Goal: Task Accomplishment & Management: Manage account settings

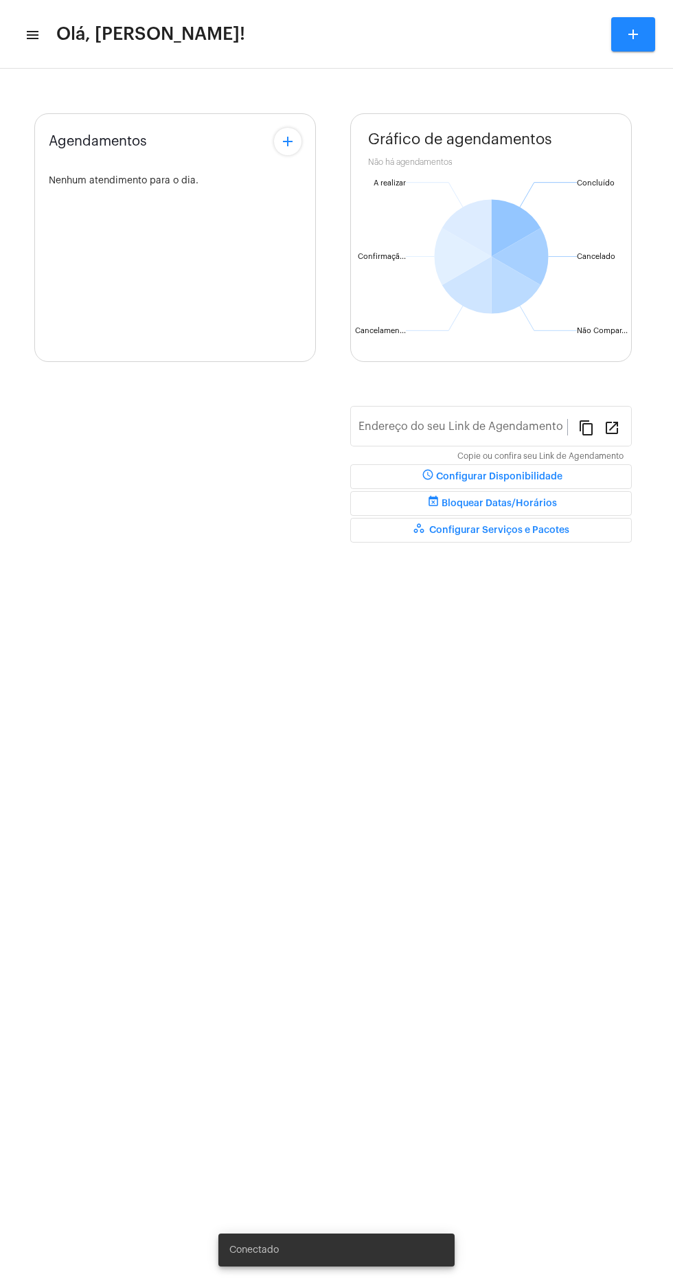
type input "[URL][DOMAIN_NAME][PERSON_NAME]"
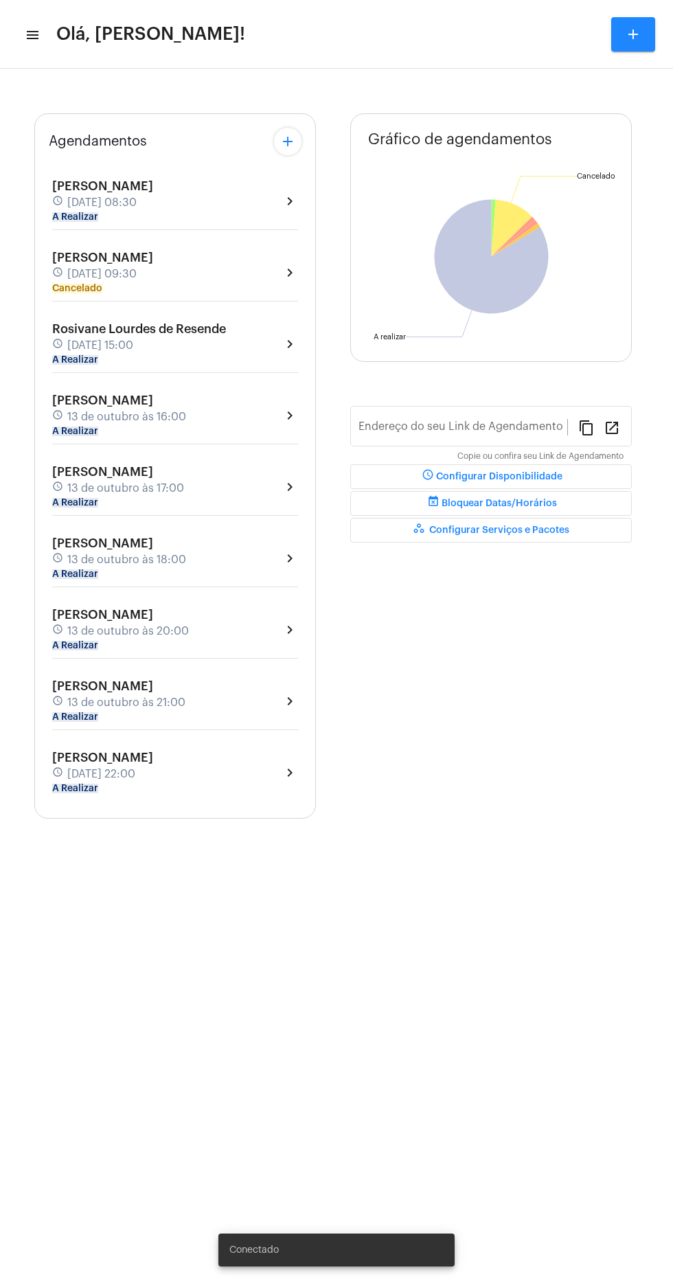
type input "[URL][DOMAIN_NAME][PERSON_NAME]"
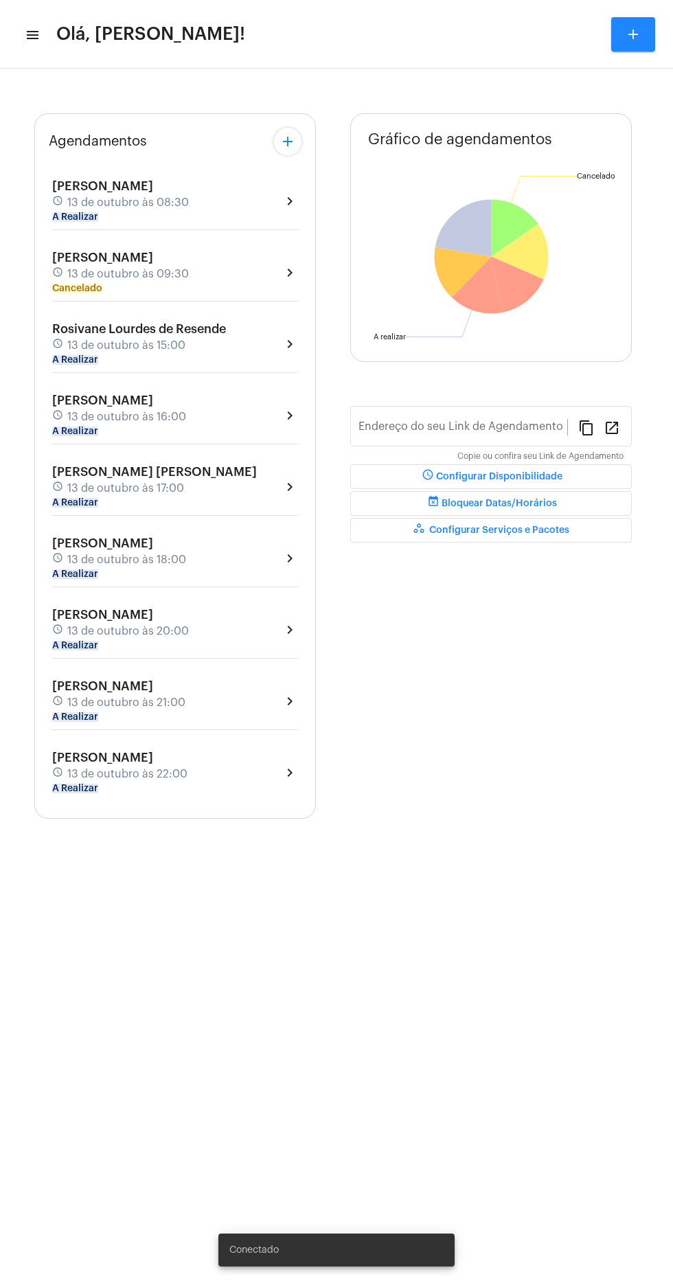
type input "[URL][DOMAIN_NAME][PERSON_NAME]"
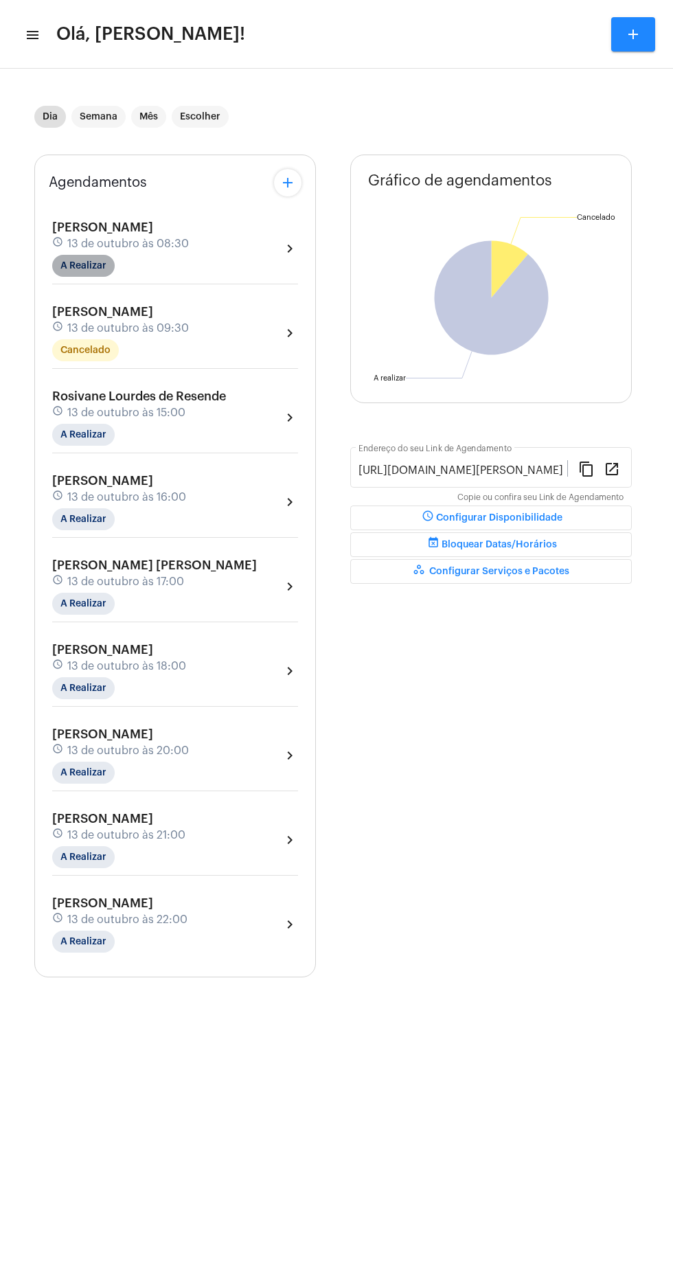
click at [107, 271] on mat-chip "A Realizar" at bounding box center [83, 266] width 63 height 22
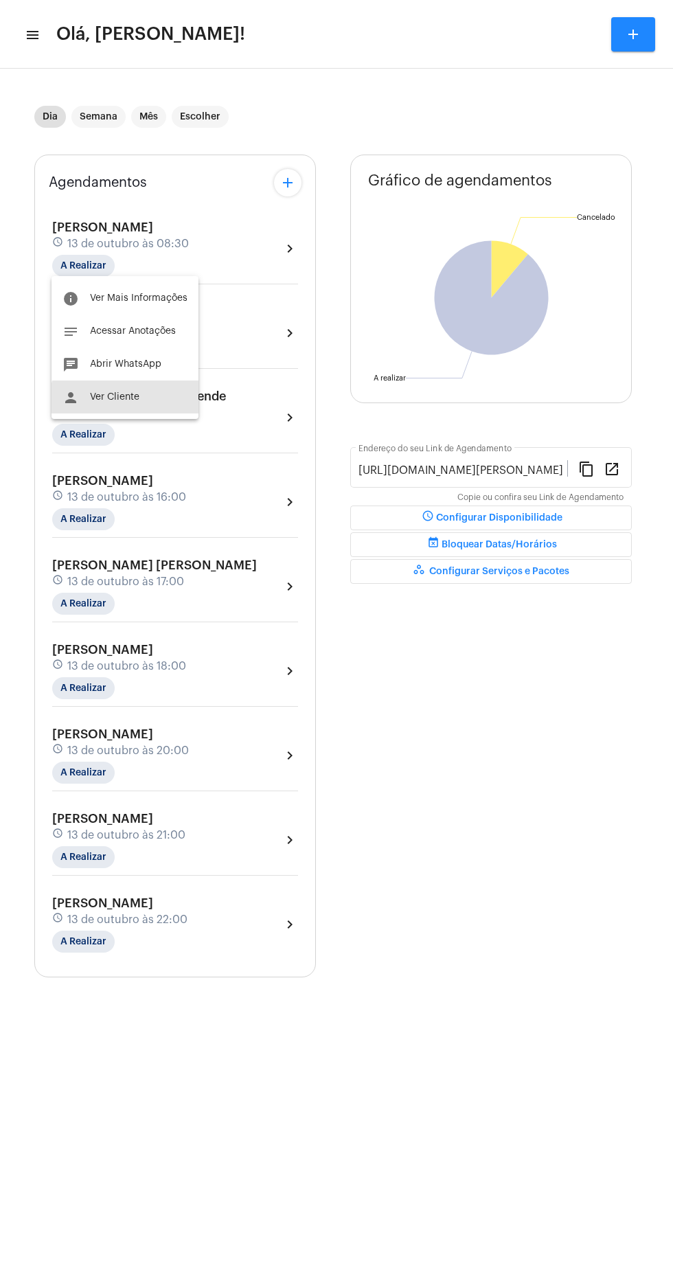
click at [146, 408] on button "person Ver Cliente" at bounding box center [125, 397] width 147 height 33
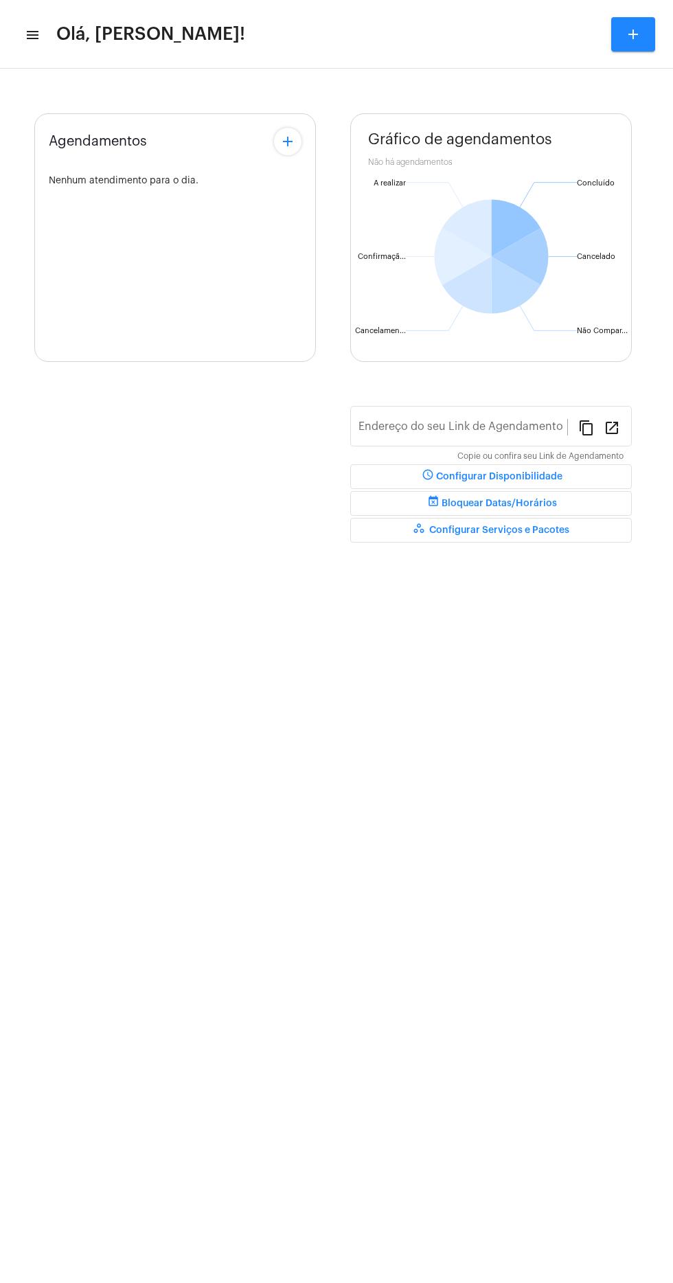
type input "[URL][DOMAIN_NAME][PERSON_NAME]"
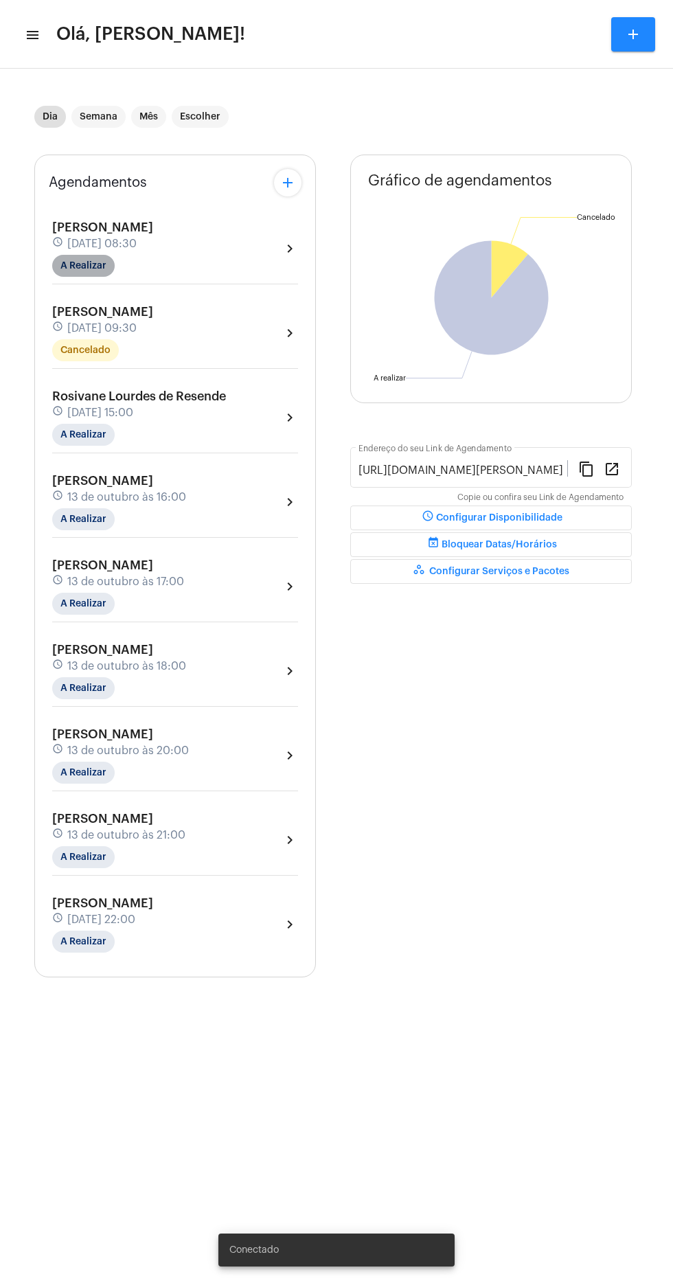
click at [97, 268] on mat-chip "A Realizar" at bounding box center [83, 266] width 63 height 22
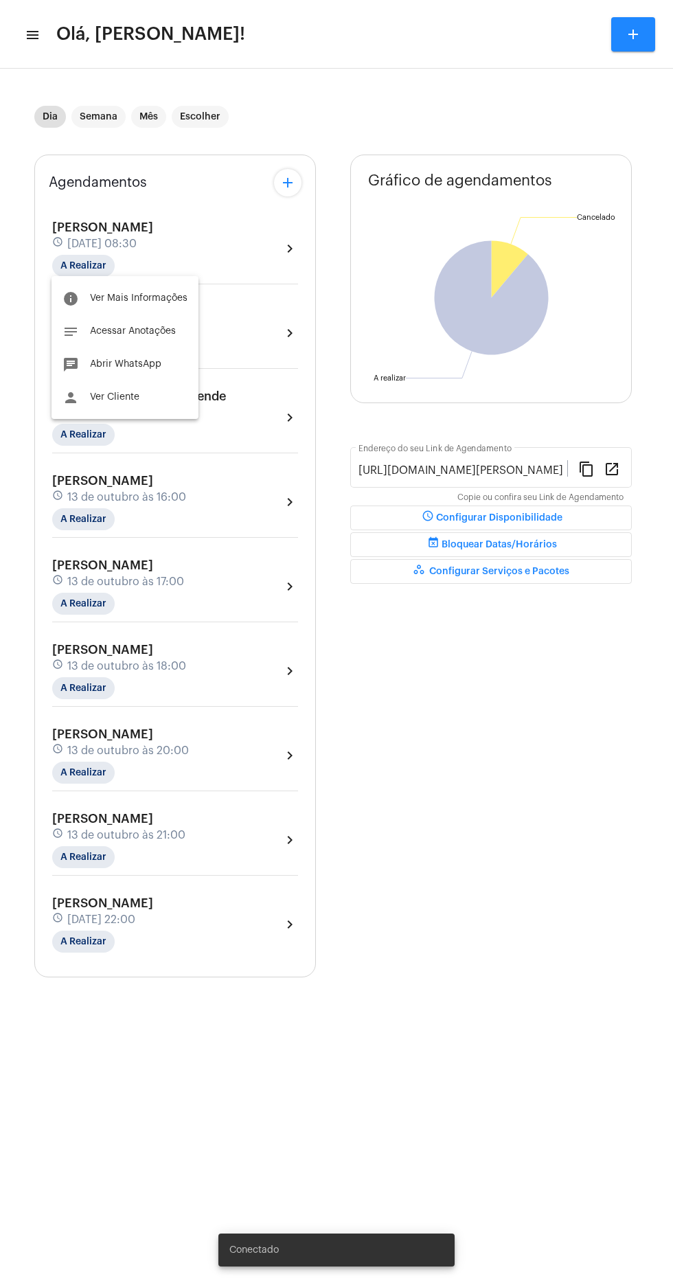
click at [178, 295] on span "Ver Mais Informações" at bounding box center [139, 298] width 98 height 10
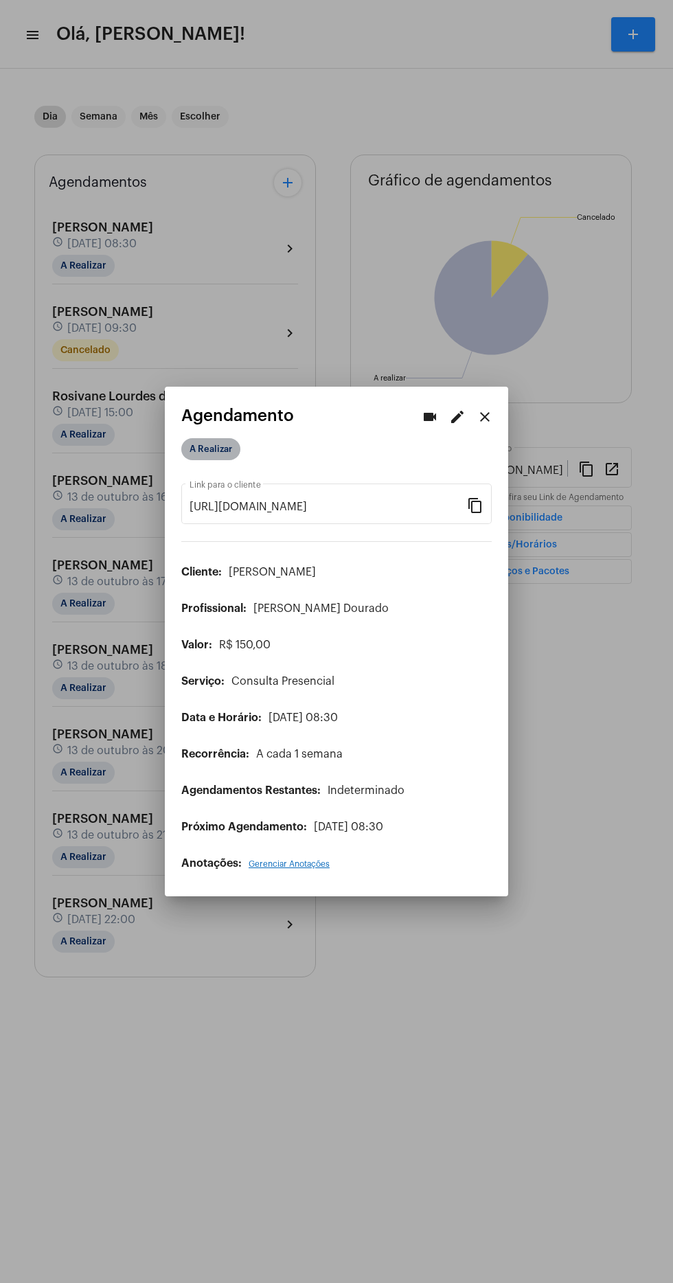
click at [231, 438] on mat-chip "A Realizar" at bounding box center [210, 449] width 59 height 22
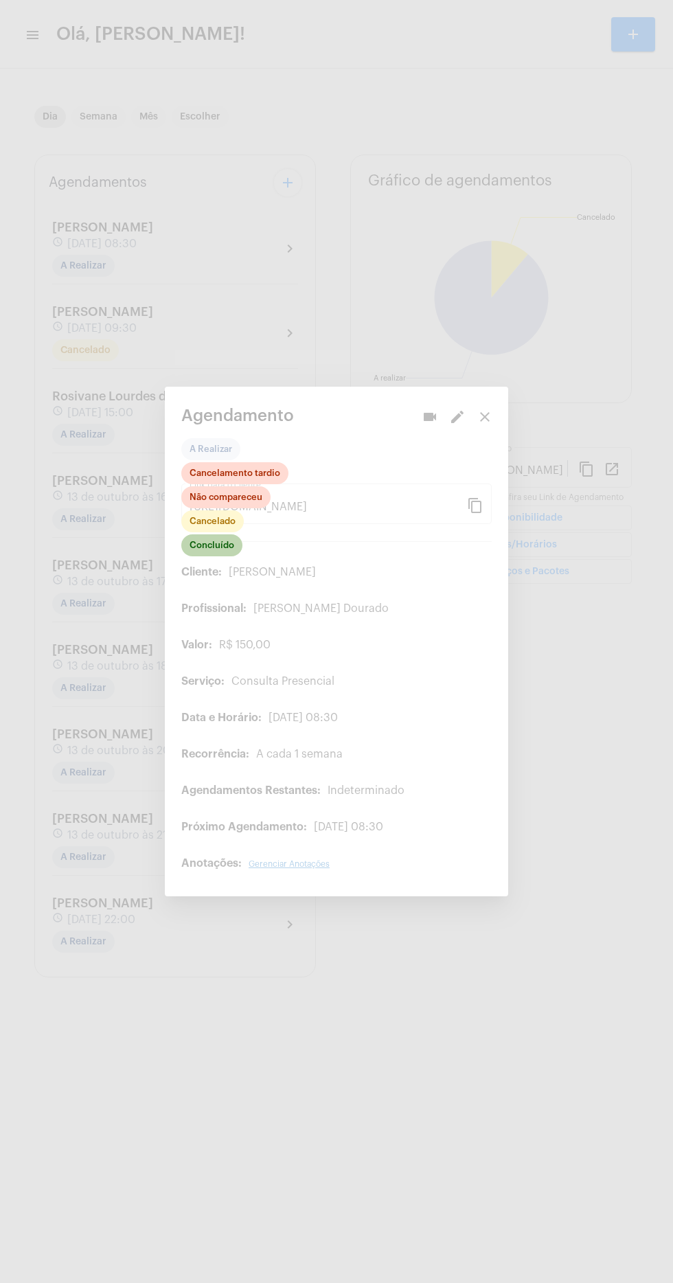
click at [235, 538] on mat-chip "Concluído" at bounding box center [211, 545] width 61 height 22
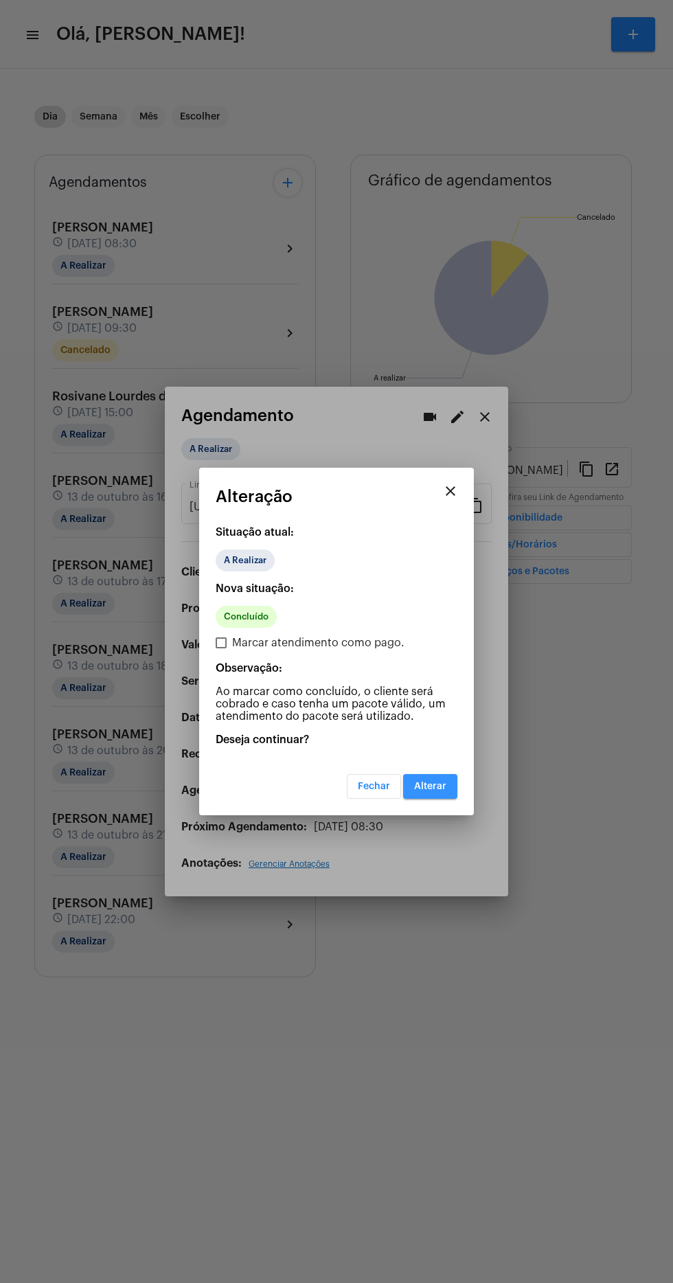
click at [440, 789] on span "Alterar" at bounding box center [430, 787] width 32 height 10
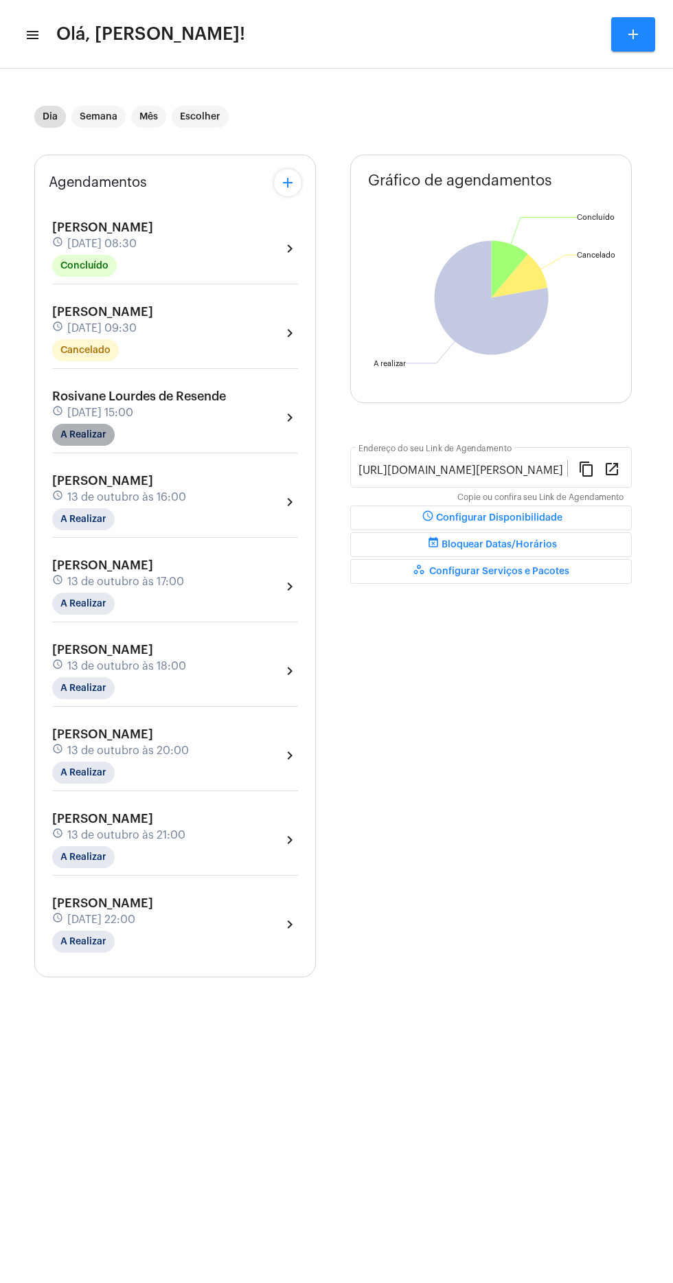
click at [99, 425] on mat-chip "A Realizar" at bounding box center [83, 435] width 63 height 22
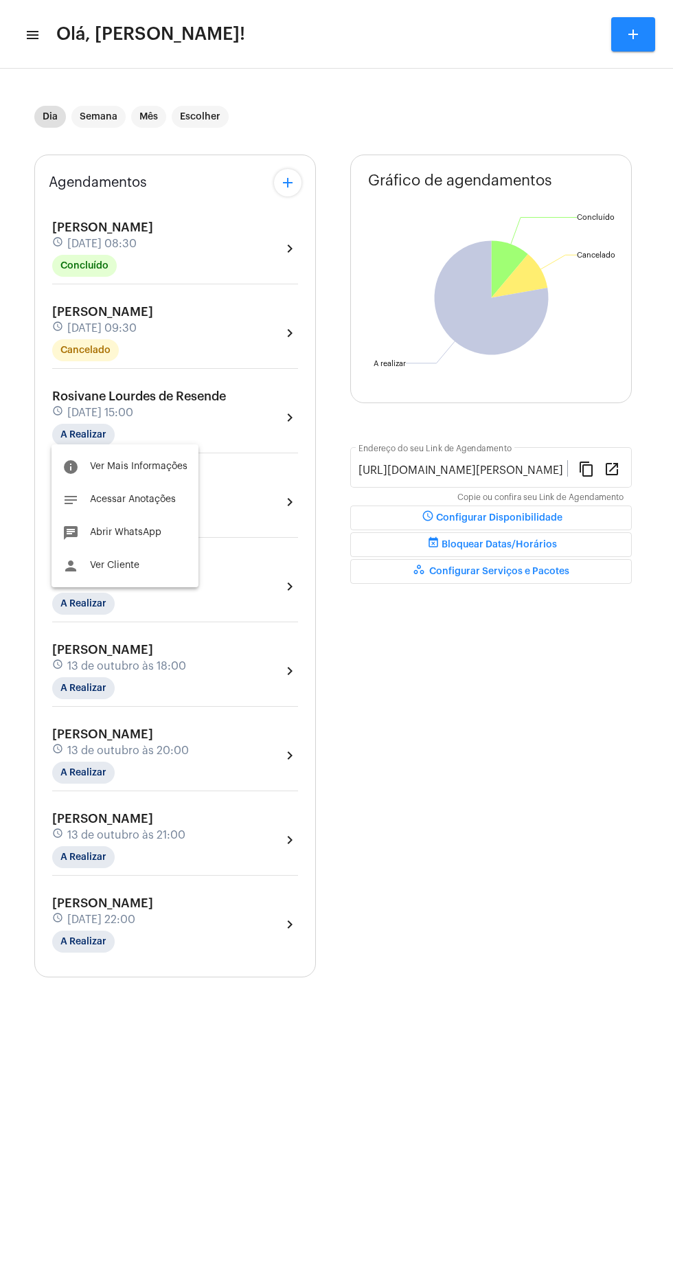
click at [151, 466] on span "Ver Mais Informações" at bounding box center [139, 467] width 98 height 10
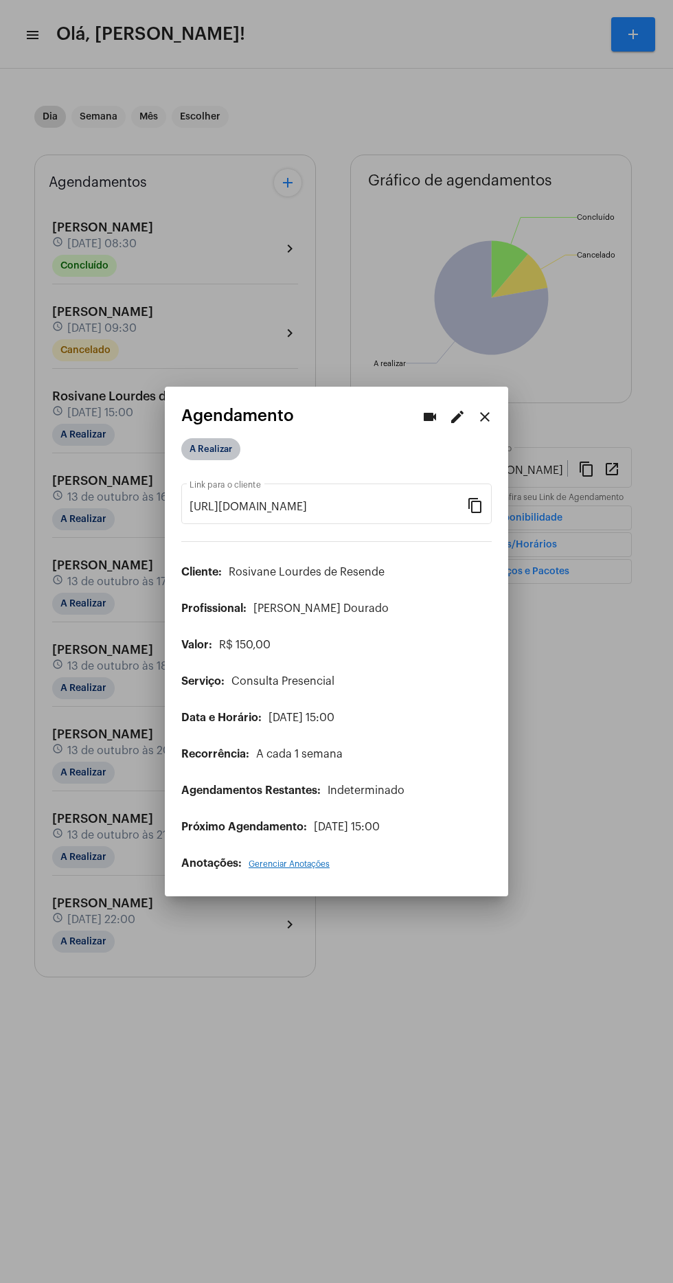
click at [232, 438] on mat-chip "A Realizar" at bounding box center [210, 449] width 59 height 22
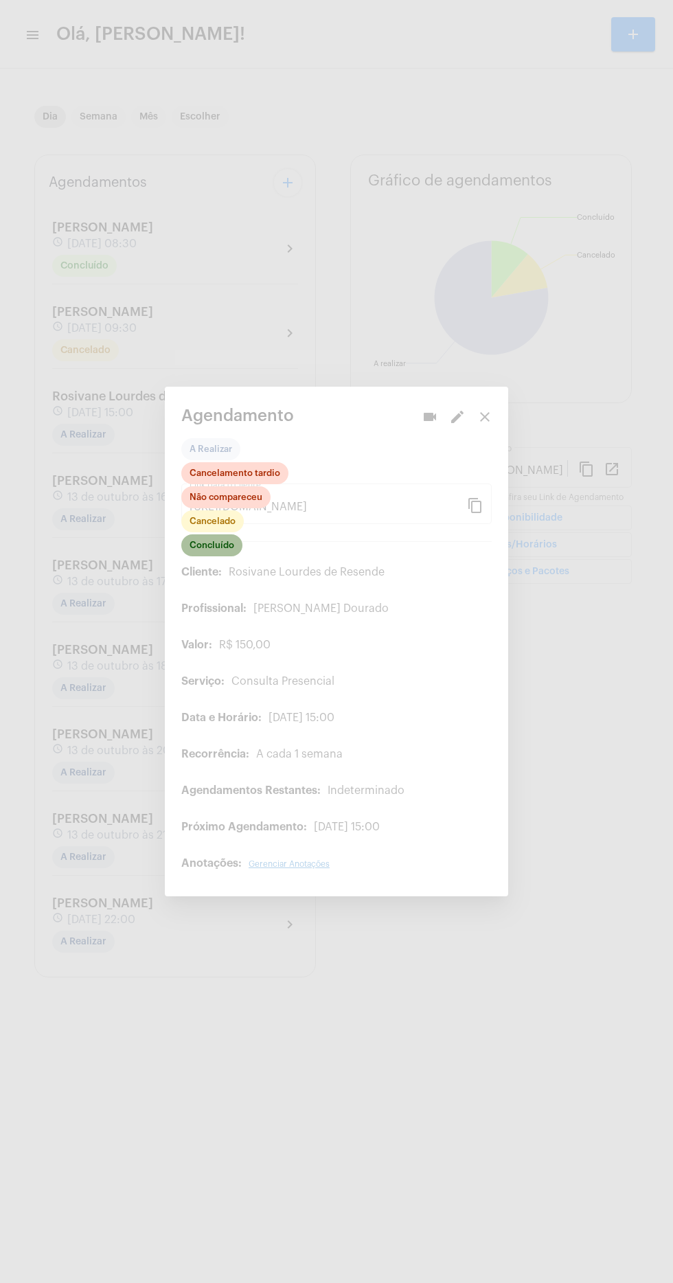
click at [234, 536] on mat-chip "Concluído" at bounding box center [211, 545] width 61 height 22
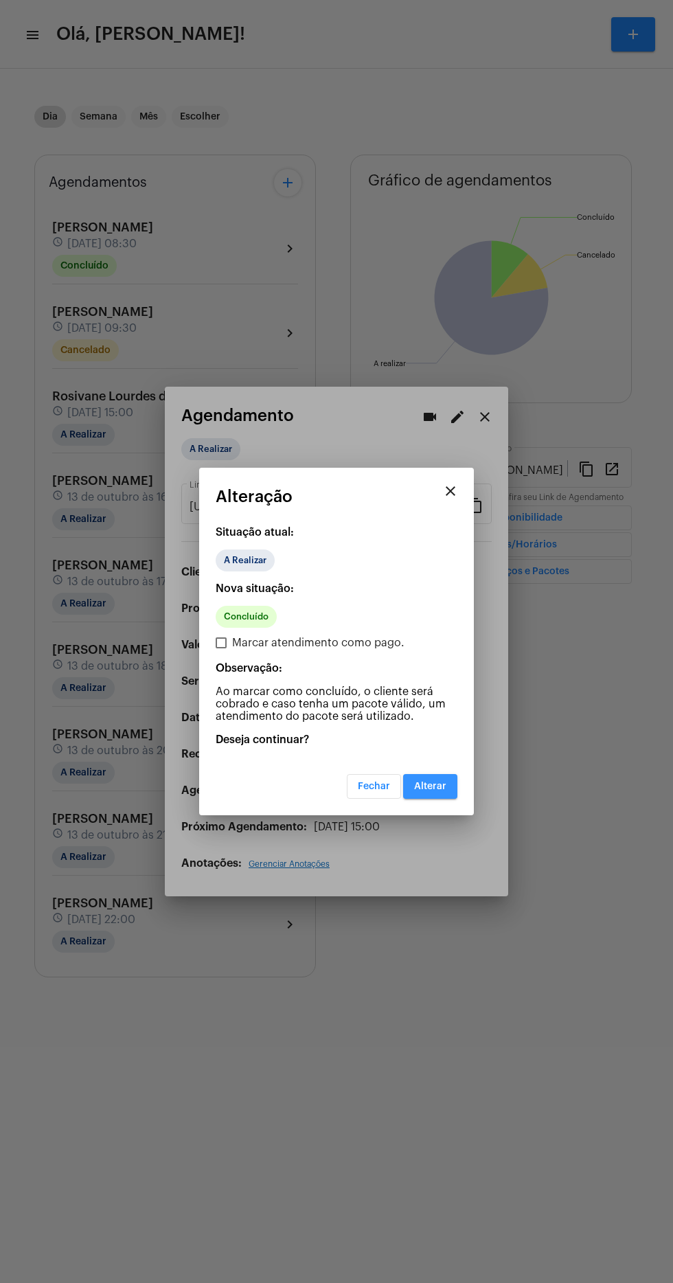
click at [437, 785] on span "Alterar" at bounding box center [430, 787] width 32 height 10
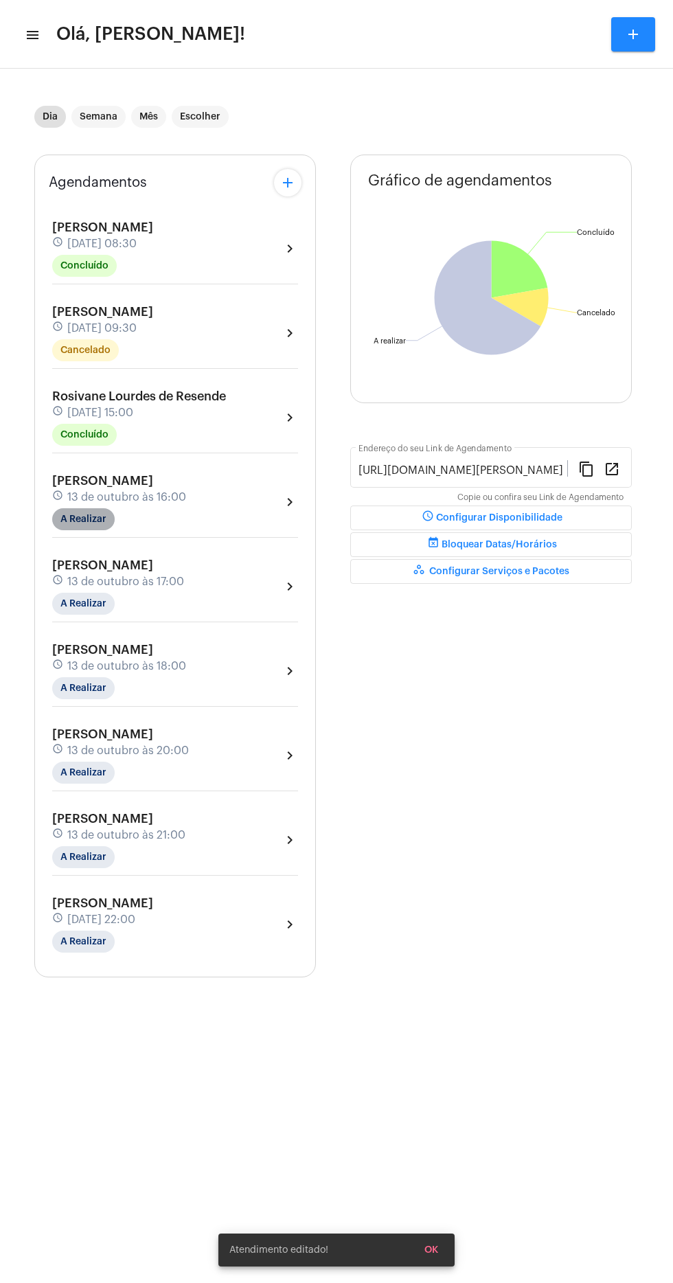
click at [104, 515] on mat-chip "A Realizar" at bounding box center [83, 519] width 63 height 22
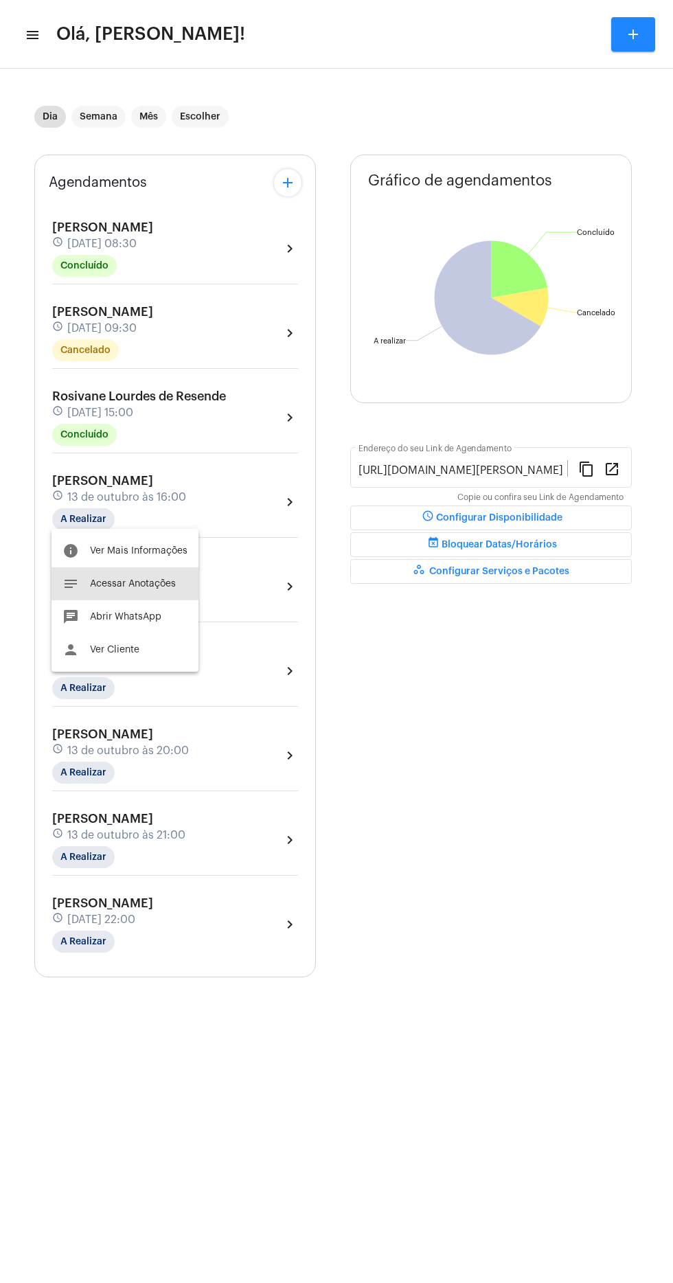
click at [147, 583] on span "Acessar Anotações" at bounding box center [133, 584] width 86 height 10
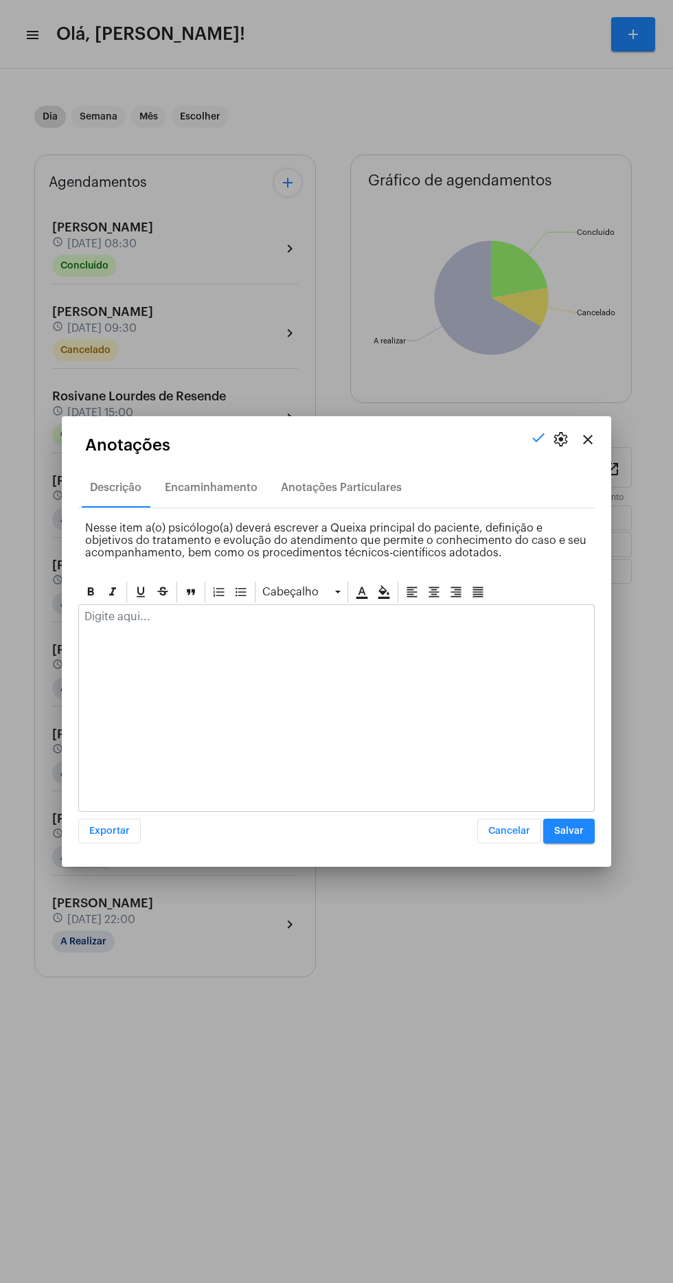
click at [284, 1105] on div at bounding box center [336, 641] width 673 height 1283
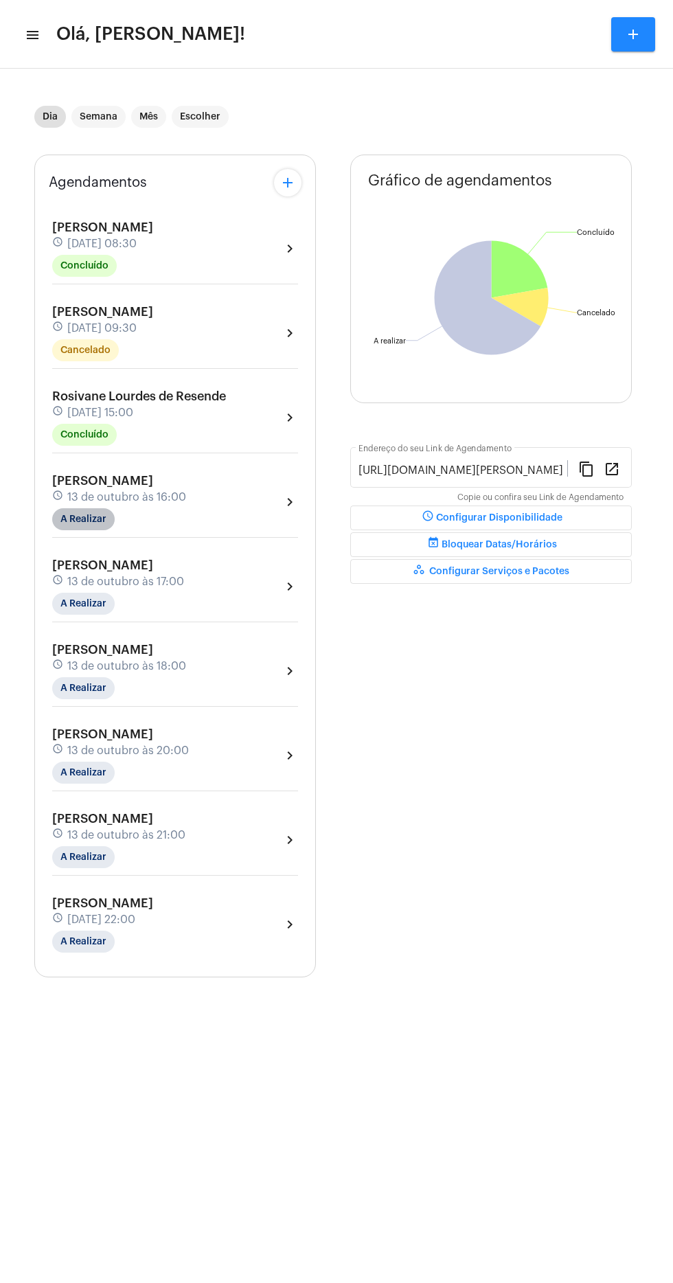
click at [102, 513] on mat-chip "A Realizar" at bounding box center [83, 519] width 63 height 22
click at [159, 534] on button "info Ver Mais Informações" at bounding box center [125, 550] width 147 height 33
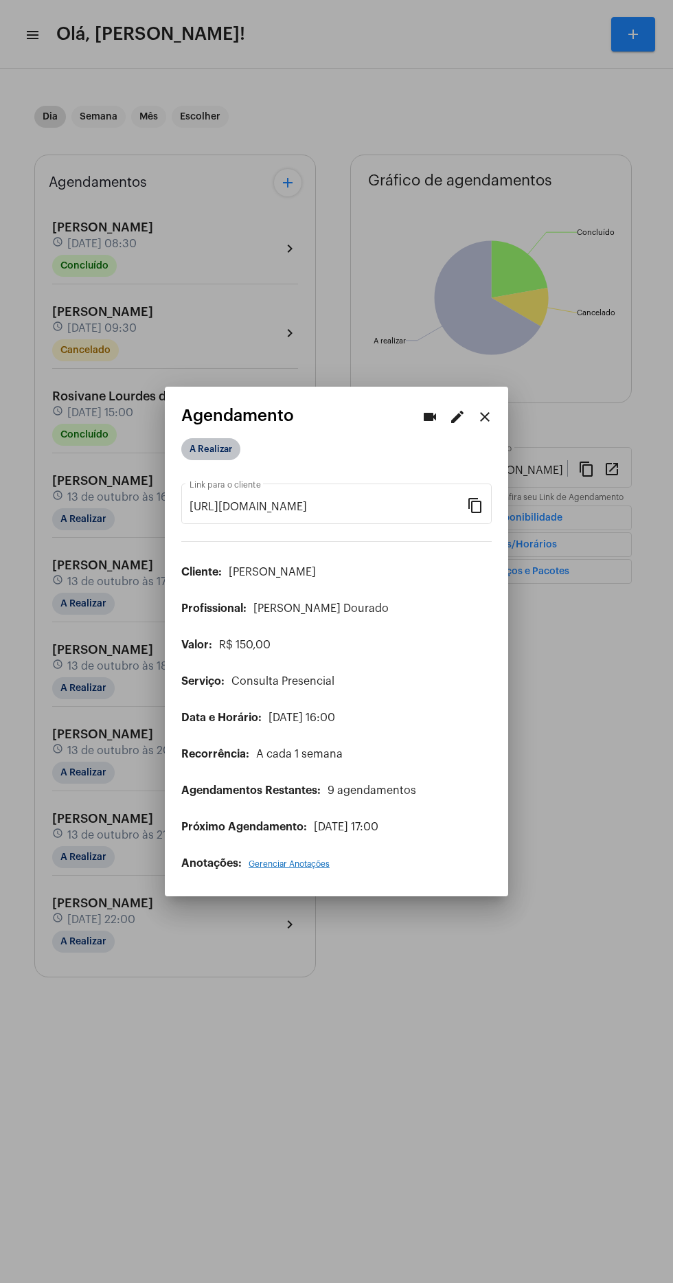
click at [226, 438] on mat-chip "A Realizar" at bounding box center [210, 449] width 59 height 22
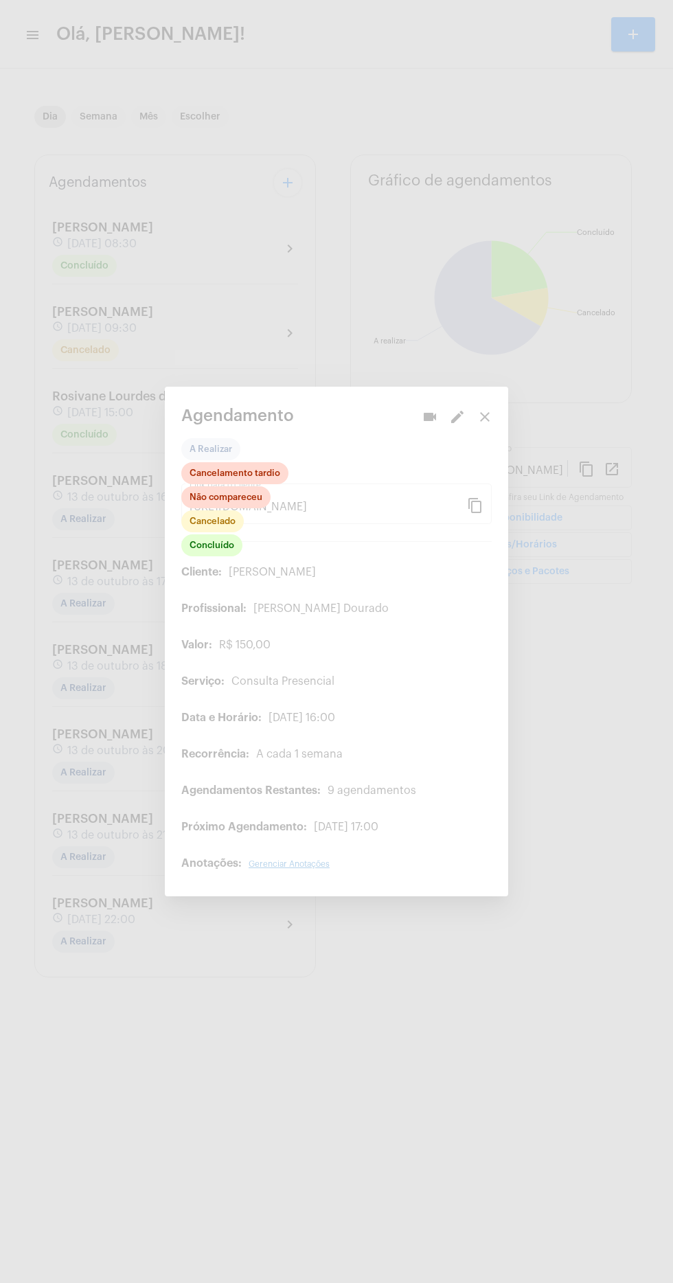
click at [242, 535] on div "Concluído Cancelado Não compareceu Cancelamento tardio" at bounding box center [234, 510] width 107 height 96
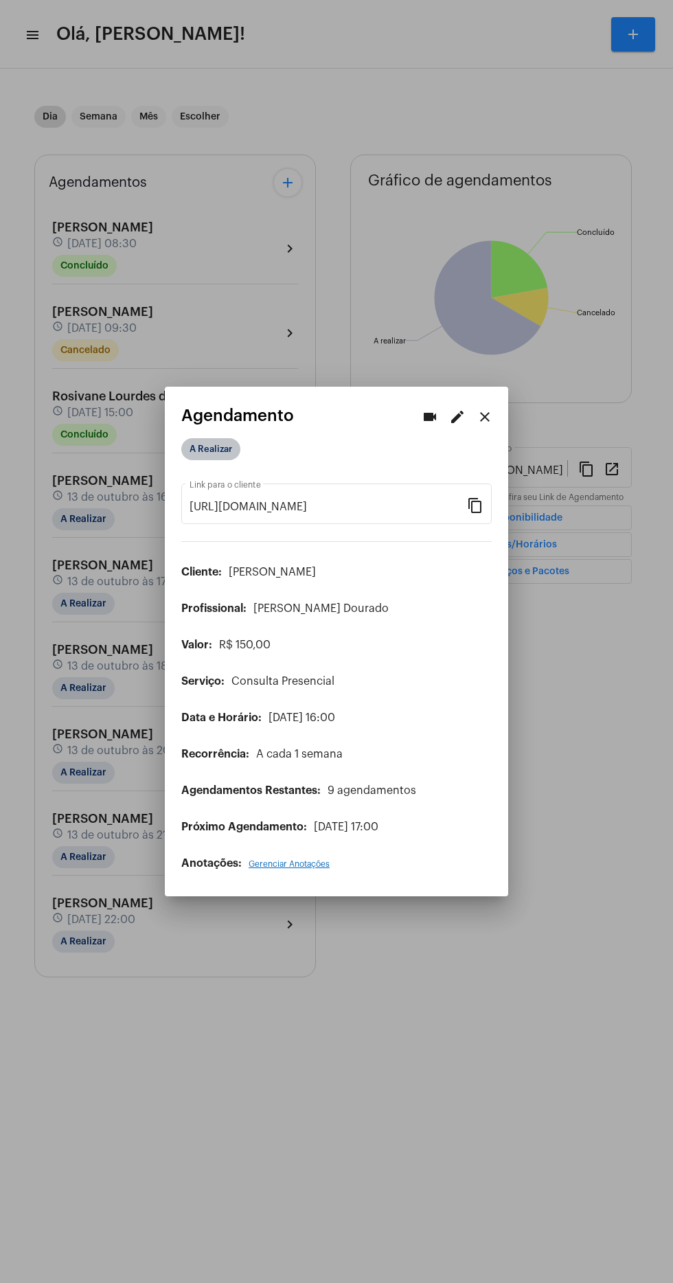
click at [218, 438] on mat-chip "A Realizar" at bounding box center [210, 449] width 59 height 22
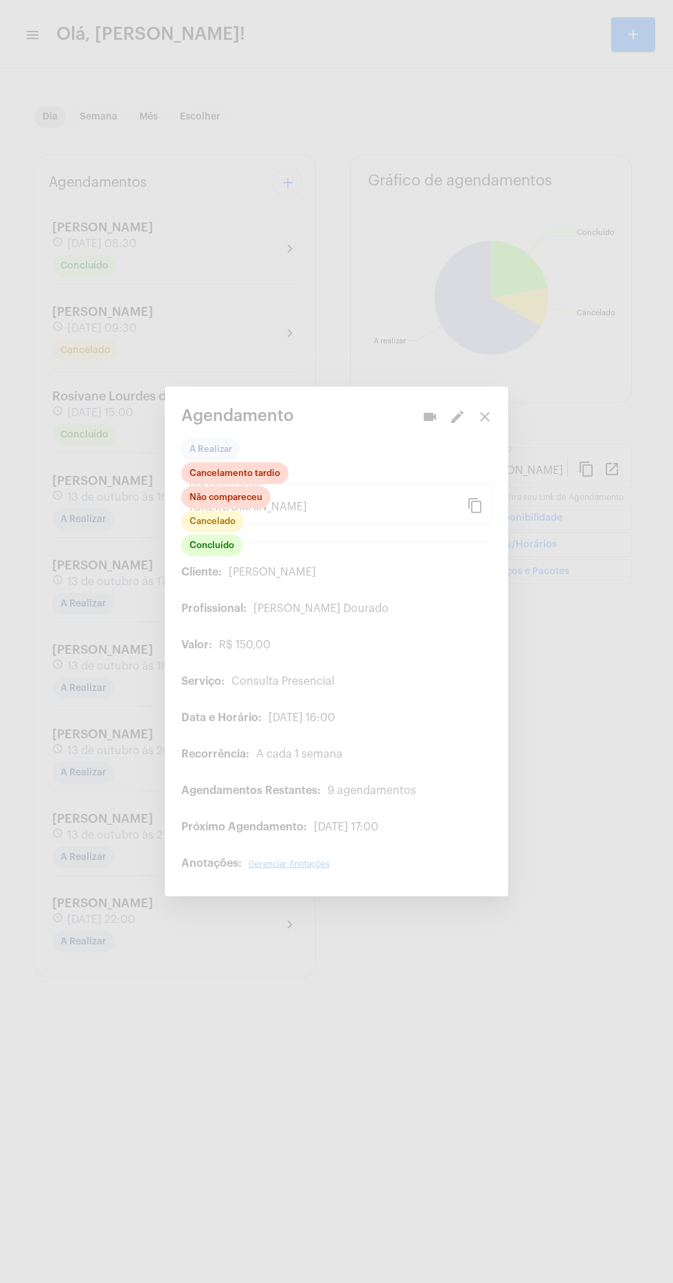
click at [239, 528] on div "Concluído Cancelado Não compareceu Cancelamento tardio" at bounding box center [234, 510] width 107 height 96
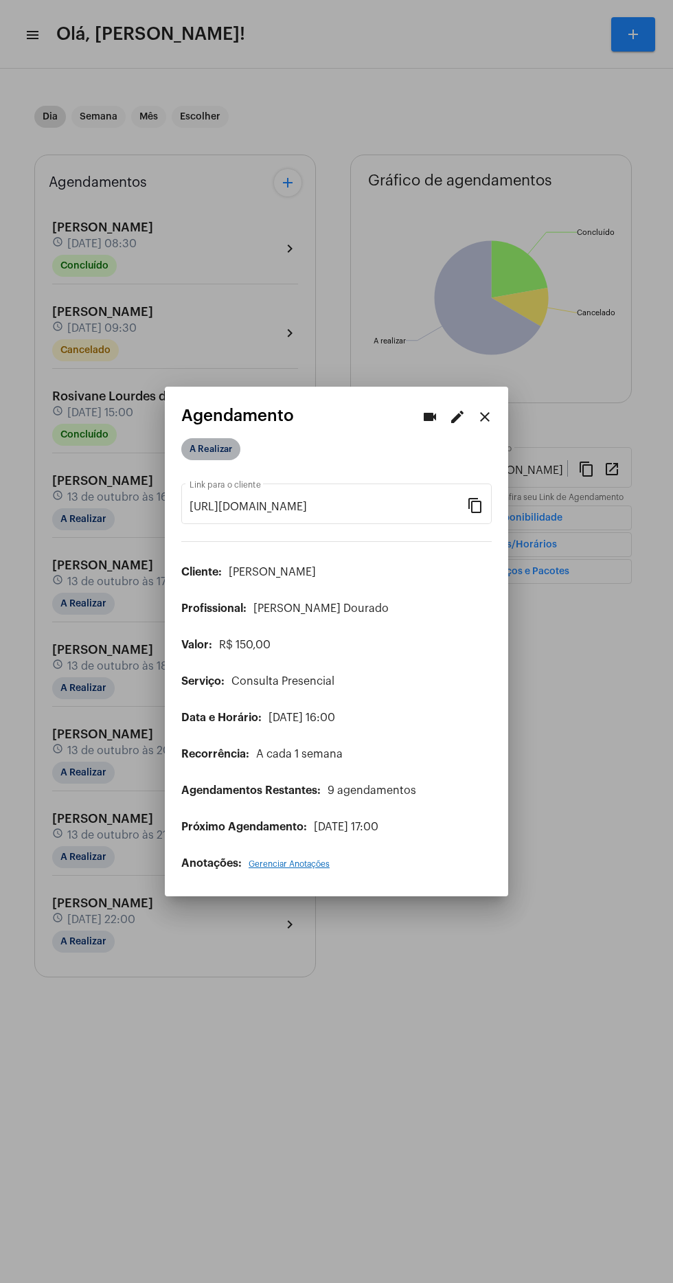
click at [223, 438] on mat-chip "A Realizar" at bounding box center [210, 449] width 59 height 22
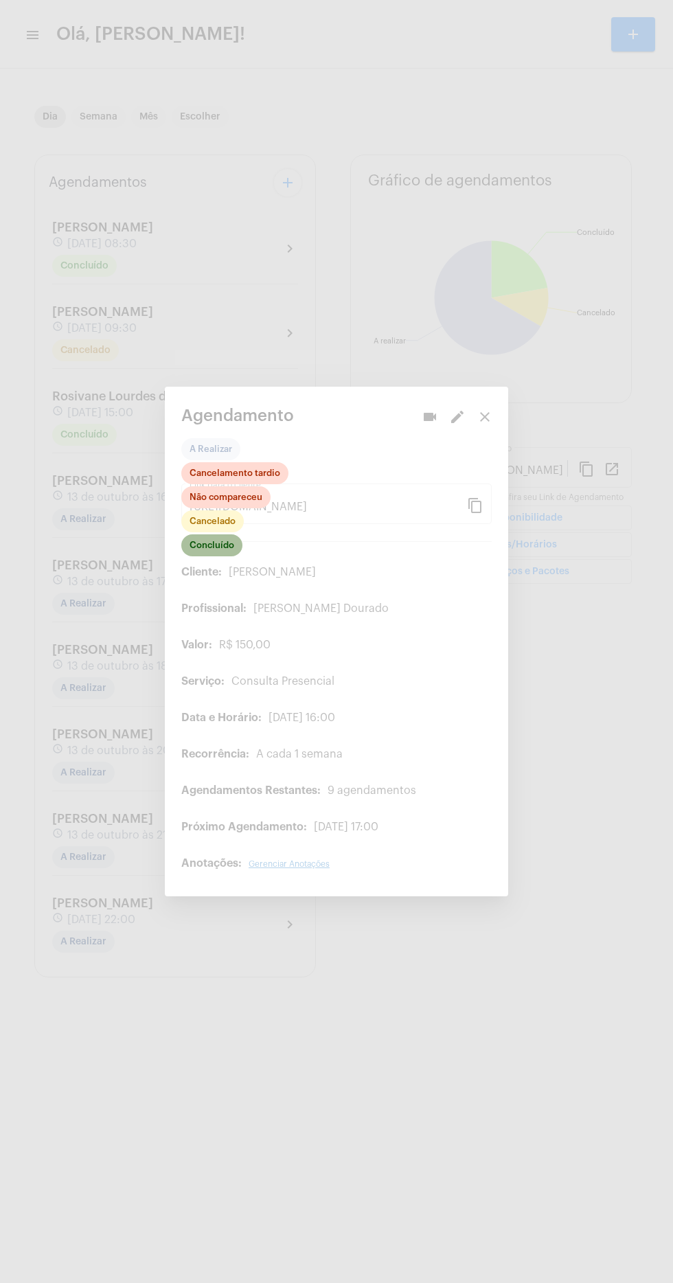
click at [223, 534] on mat-chip "Concluído" at bounding box center [211, 545] width 61 height 22
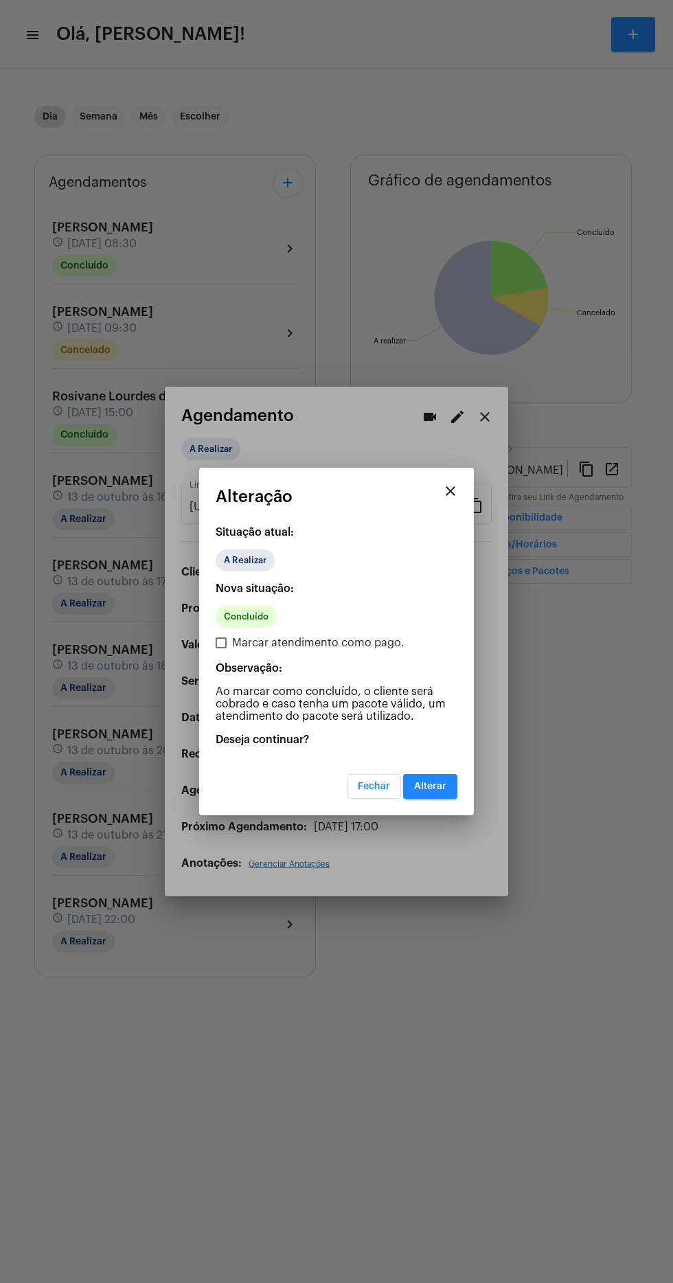
click at [434, 800] on mat-dialog-container "close Alteração Situação atual: A Realizar Nova situação: Concluído Marcar aten…" at bounding box center [336, 642] width 275 height 348
click at [432, 786] on span "Alterar" at bounding box center [430, 787] width 32 height 10
